Goal: Task Accomplishment & Management: Manage account settings

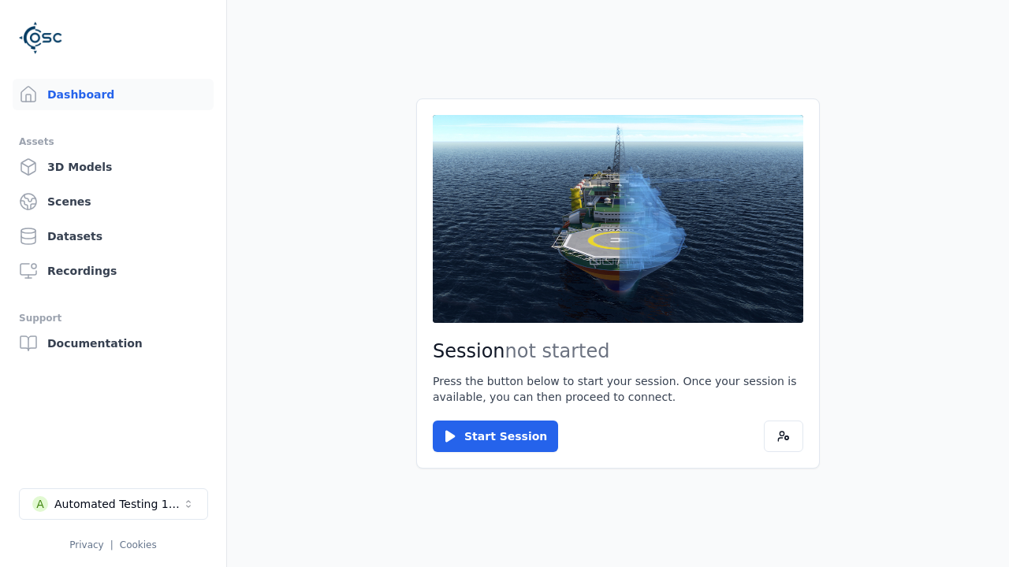
click at [113, 504] on div "Automated Testing 1 - Playwright" at bounding box center [118, 504] width 128 height 16
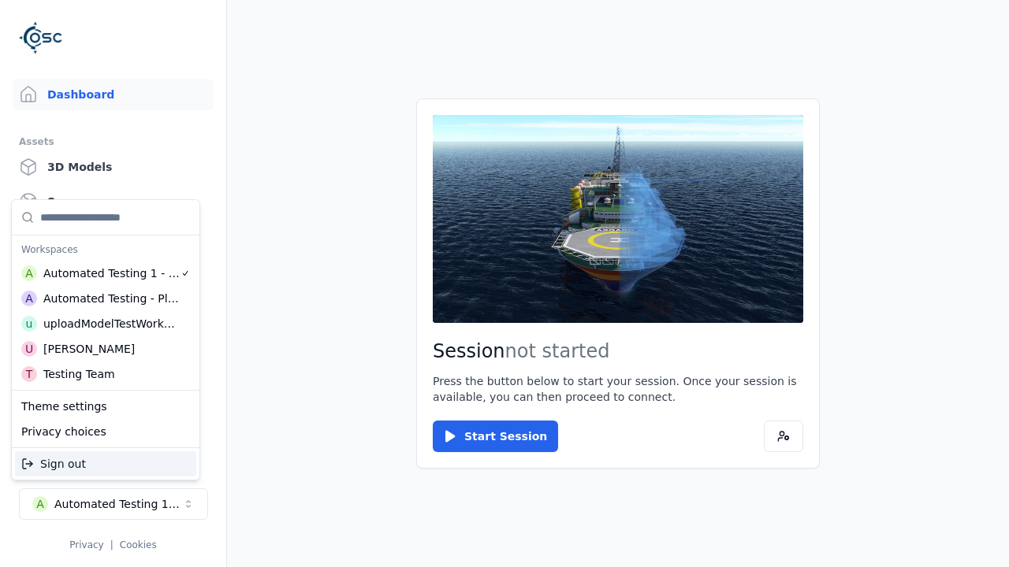
click at [106, 299] on div "Automated Testing - Playwright" at bounding box center [111, 299] width 136 height 16
click at [504, 284] on html "Support Dashboard Assets 3D Models Scenes Datasets Recordings Support Documenta…" at bounding box center [504, 283] width 1009 height 567
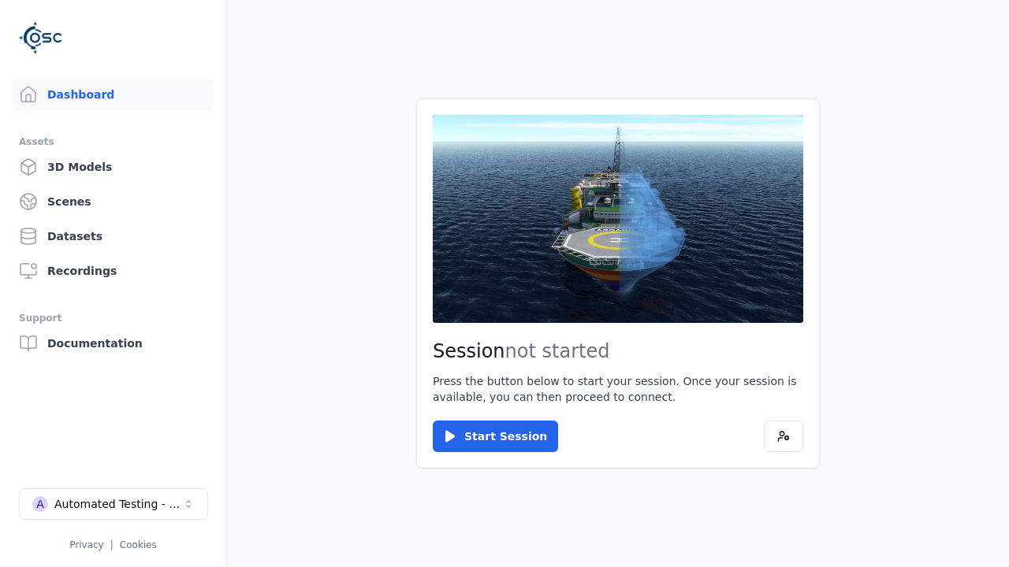
click at [113, 167] on link "3D Models" at bounding box center [113, 167] width 201 height 32
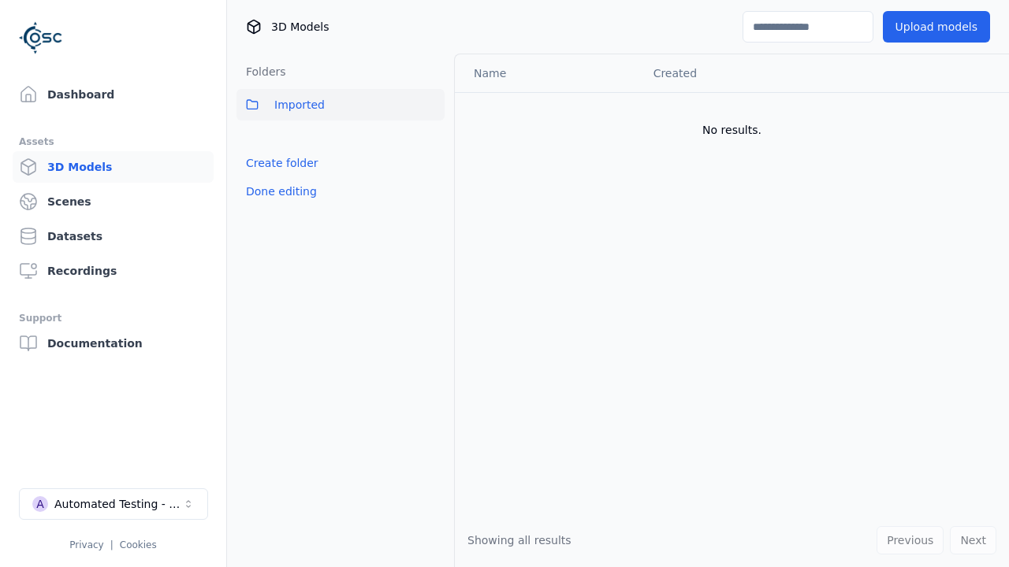
click at [281, 163] on link "Create folder" at bounding box center [282, 163] width 72 height 16
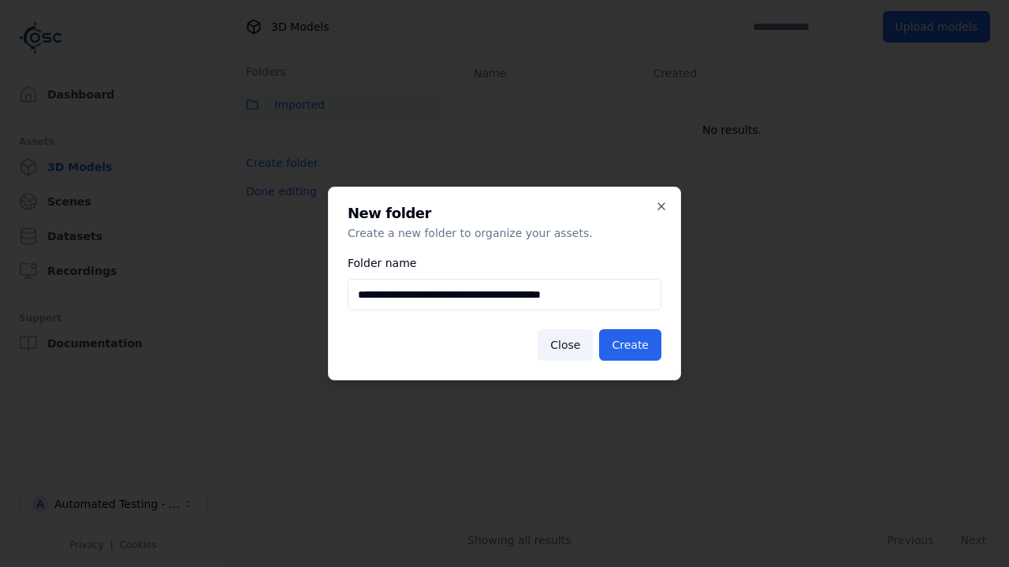
type input "**********"
click at [630, 345] on button "Create" at bounding box center [630, 345] width 62 height 32
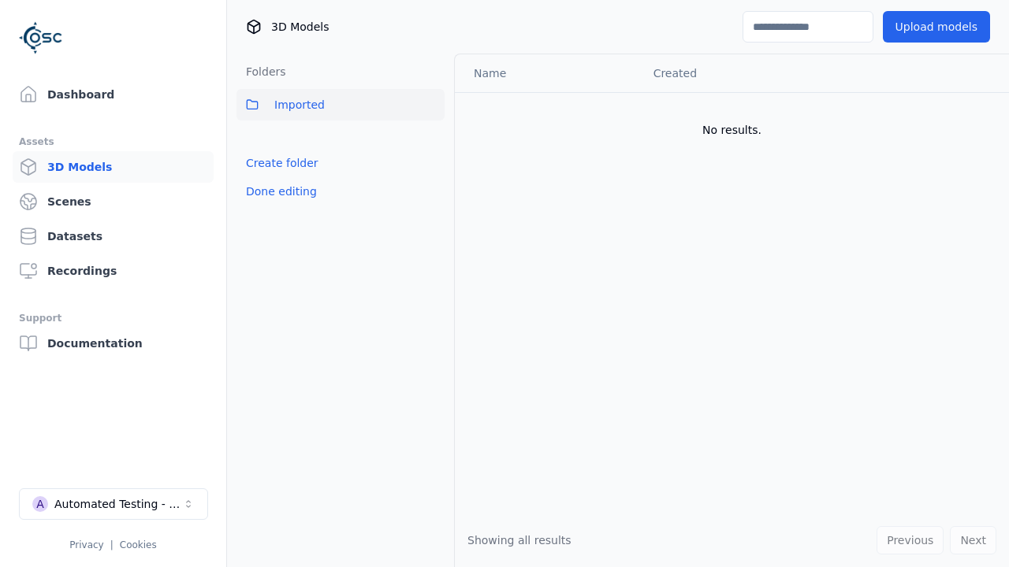
click at [280, 191] on button "Done editing" at bounding box center [281, 191] width 90 height 28
click at [266, 198] on button "Edit list" at bounding box center [266, 198] width 60 height 28
click at [432, 139] on html "Support Dashboard Assets 3D Models Scenes Datasets Recordings Support Documenta…" at bounding box center [504, 283] width 1009 height 567
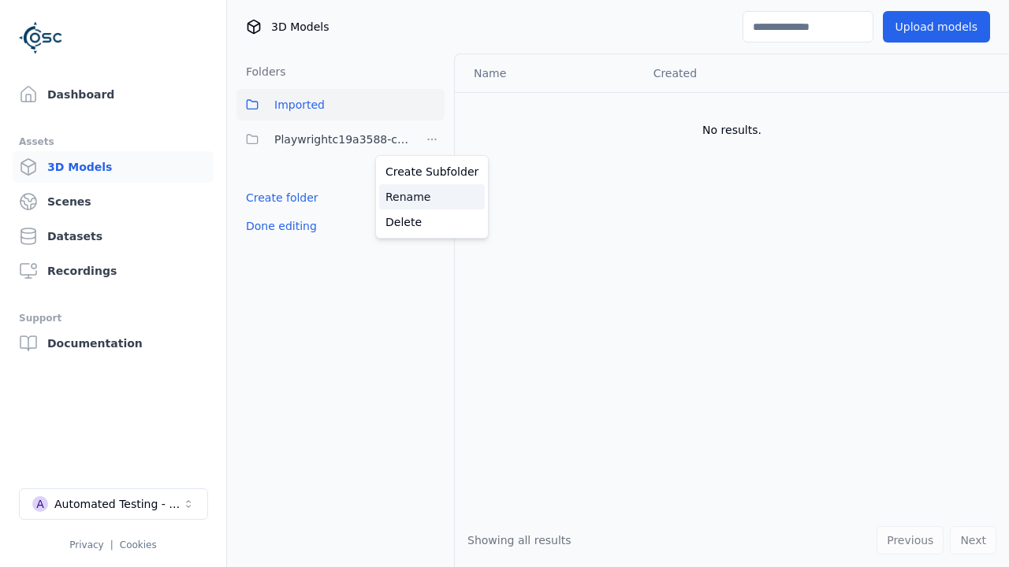
click at [432, 197] on div "Rename" at bounding box center [432, 196] width 106 height 25
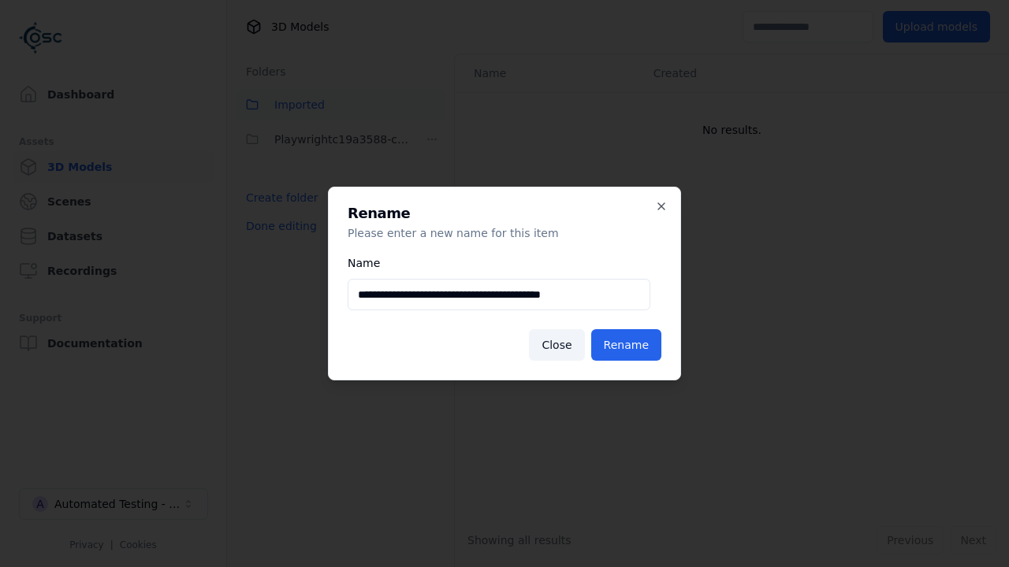
click at [499, 295] on input "**********" at bounding box center [498, 295] width 303 height 32
type input "**********"
click at [626, 345] on button "Rename" at bounding box center [626, 345] width 70 height 32
click at [280, 226] on button "Done editing" at bounding box center [281, 226] width 90 height 28
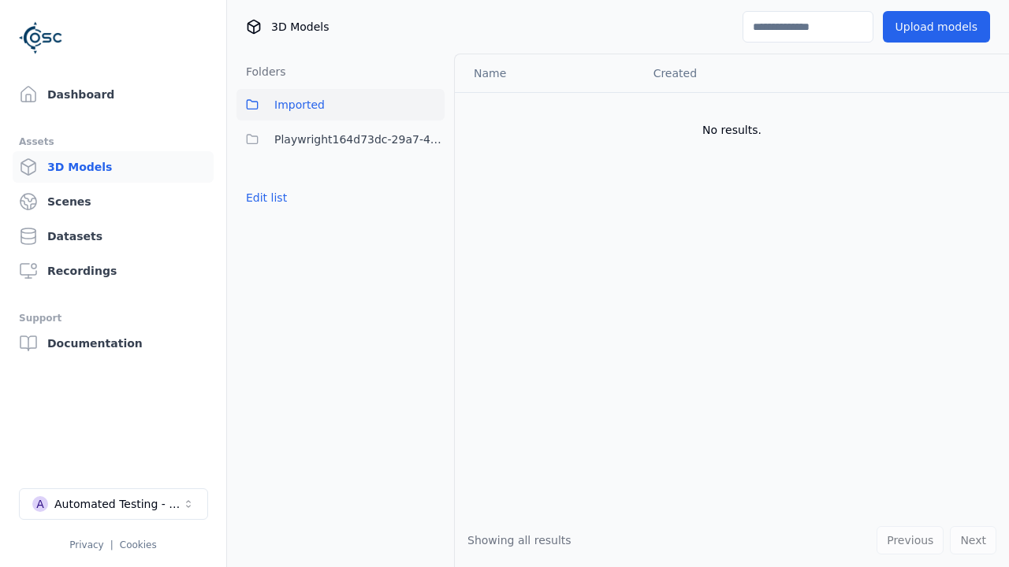
click at [266, 198] on button "Edit list" at bounding box center [266, 198] width 60 height 28
click at [432, 139] on html "Support Dashboard Assets 3D Models Scenes Datasets Recordings Support Documenta…" at bounding box center [504, 283] width 1009 height 567
click at [432, 222] on div "Delete" at bounding box center [432, 222] width 106 height 25
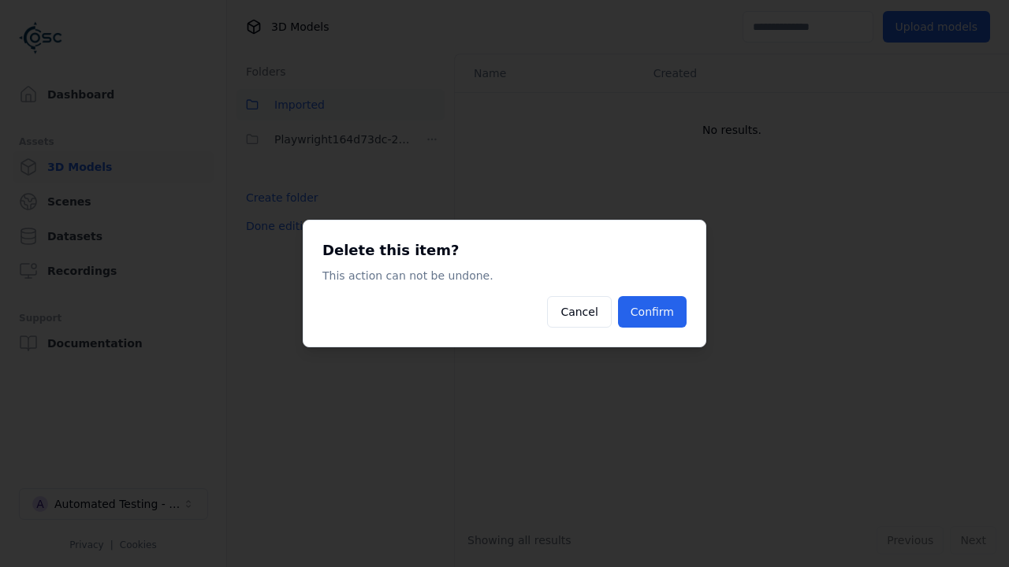
click at [652, 312] on button "Confirm" at bounding box center [652, 312] width 69 height 32
click at [280, 226] on button "Done editing" at bounding box center [281, 226] width 90 height 28
